Goal: Task Accomplishment & Management: Use online tool/utility

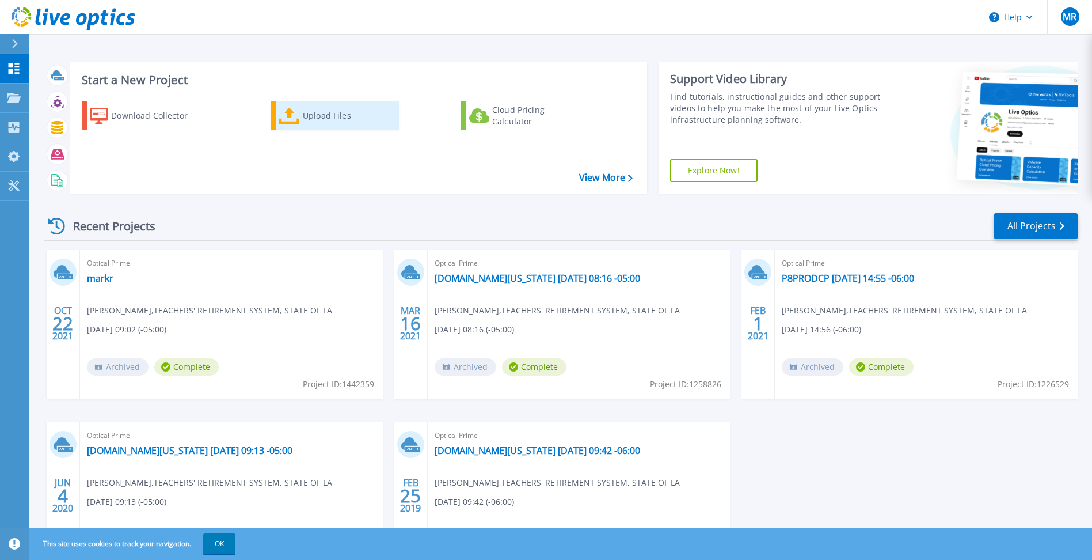
click at [334, 120] on div "Upload Files" at bounding box center [349, 115] width 92 height 23
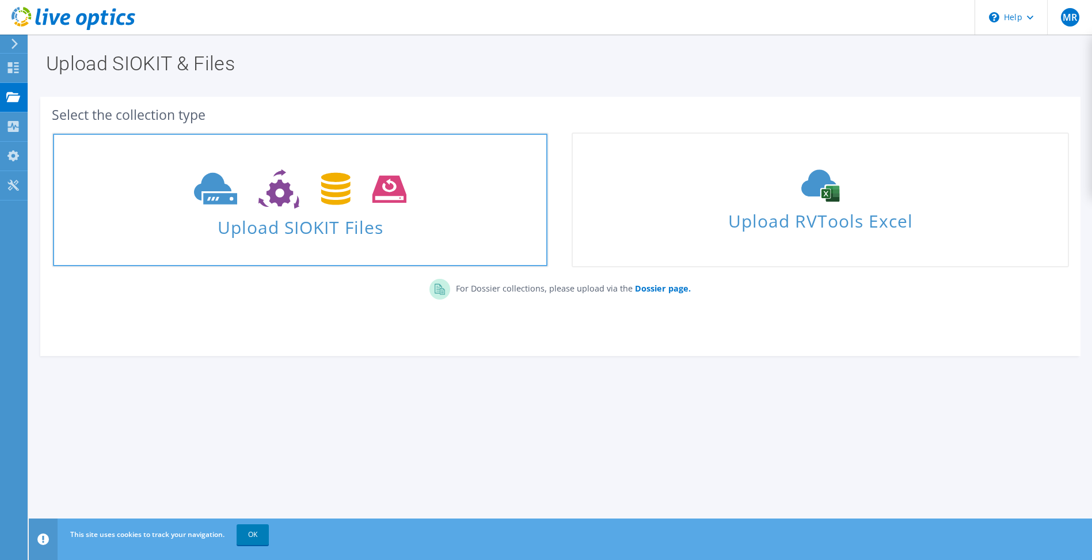
click at [337, 194] on use at bounding box center [300, 189] width 212 height 40
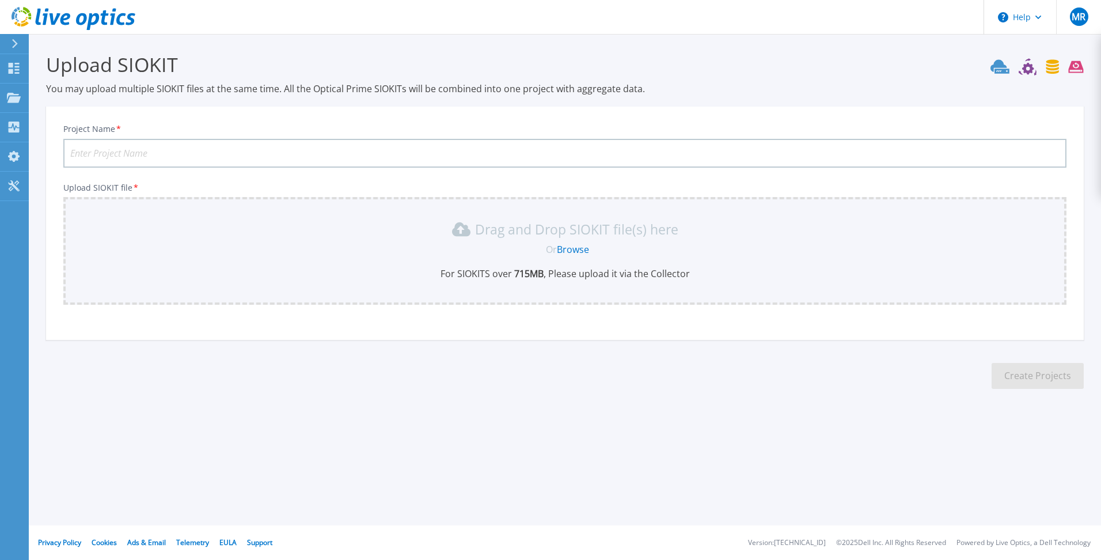
click at [570, 255] on link "Browse" at bounding box center [573, 249] width 32 height 13
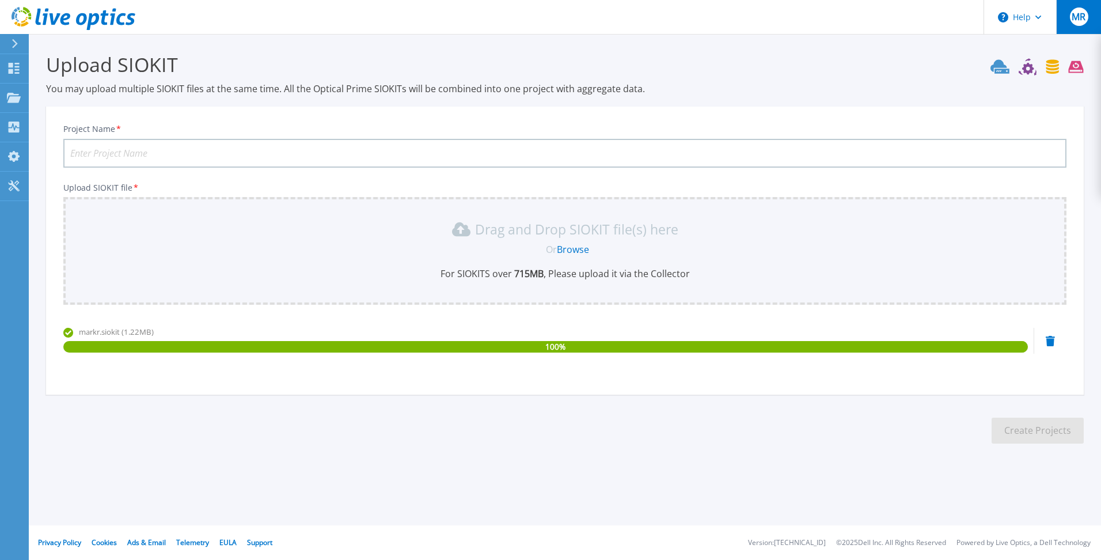
click at [1080, 16] on span "MR" at bounding box center [1079, 16] width 14 height 9
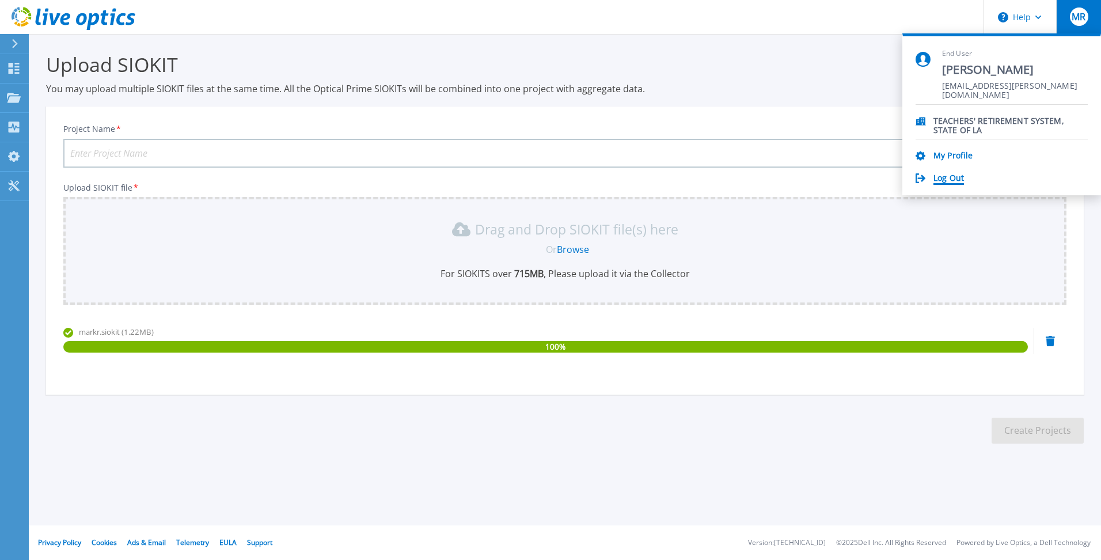
click at [937, 178] on link "Log Out" at bounding box center [948, 178] width 31 height 11
